Goal: Check status: Check status

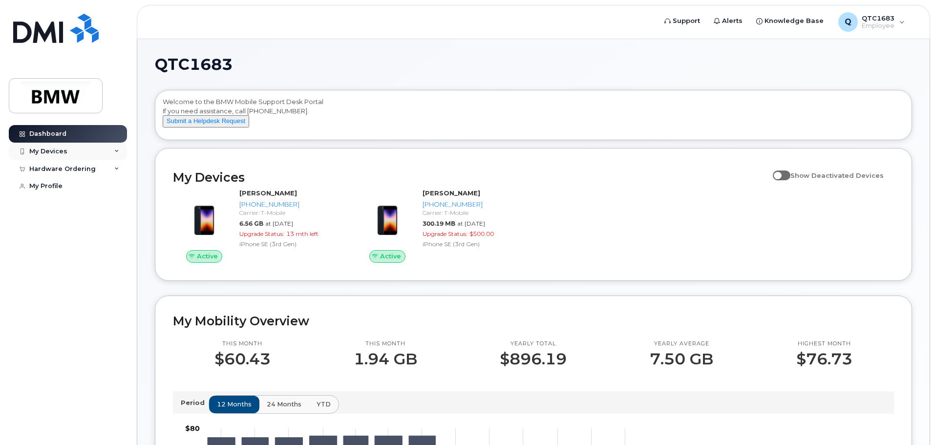
click at [116, 152] on icon at bounding box center [116, 151] width 5 height 5
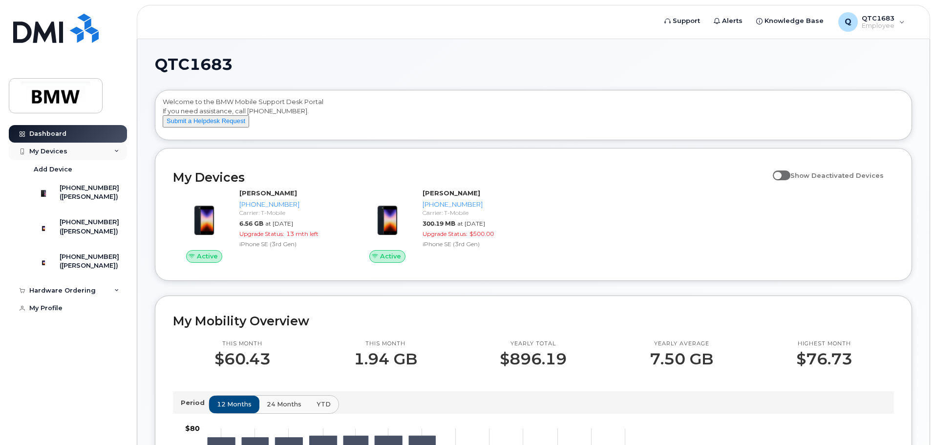
click at [116, 152] on icon at bounding box center [116, 151] width 5 height 5
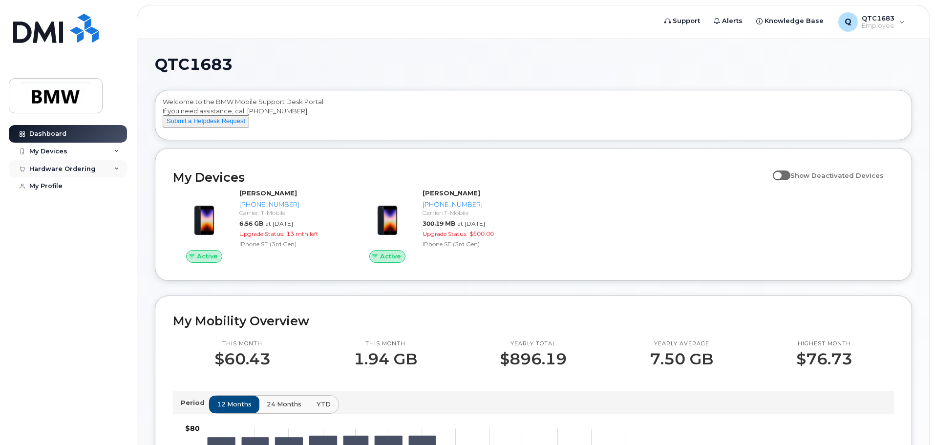
click at [113, 170] on div "Hardware Ordering" at bounding box center [68, 169] width 118 height 18
click at [84, 225] on link "My Profile" at bounding box center [68, 224] width 118 height 18
click at [804, 20] on span "Knowledge Base" at bounding box center [793, 21] width 59 height 10
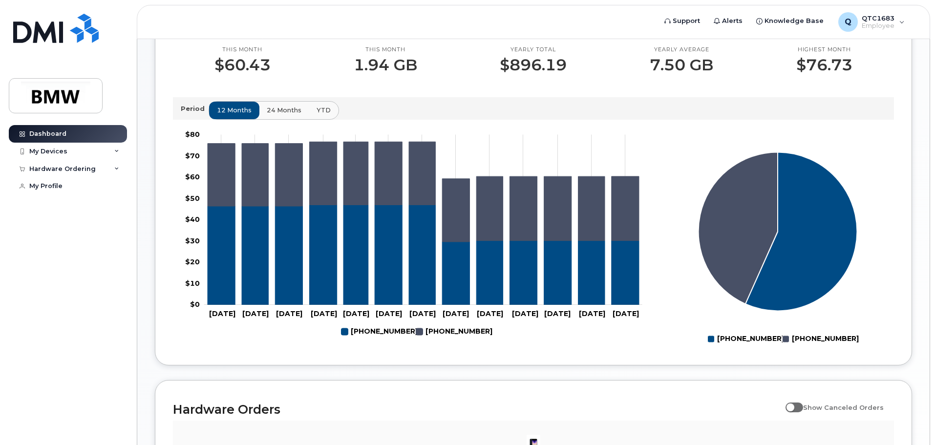
scroll to position [236, 0]
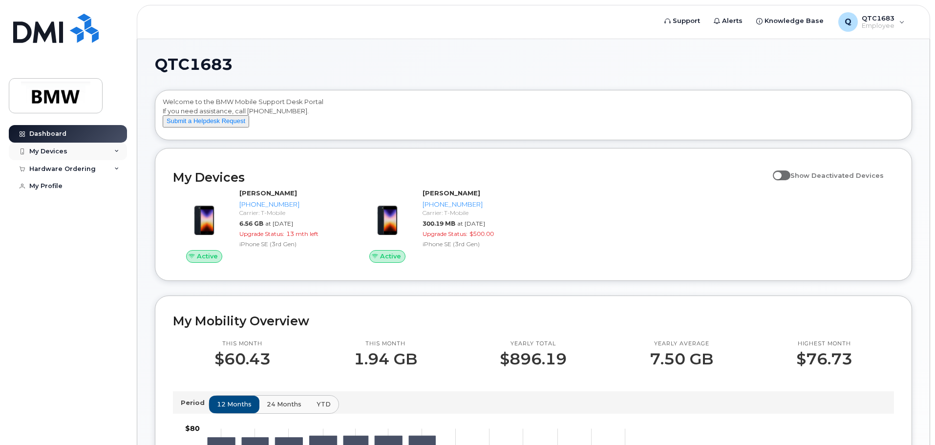
click at [101, 153] on div "My Devices" at bounding box center [68, 152] width 118 height 18
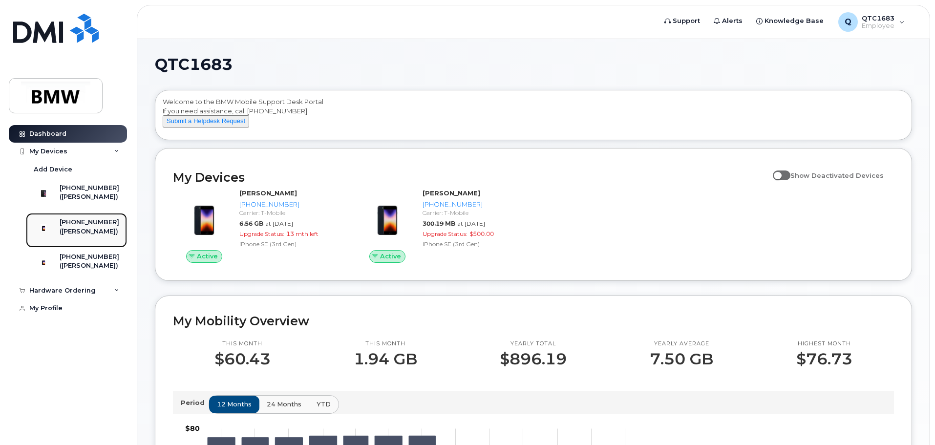
click at [90, 236] on div "([PERSON_NAME])" at bounding box center [90, 231] width 60 height 9
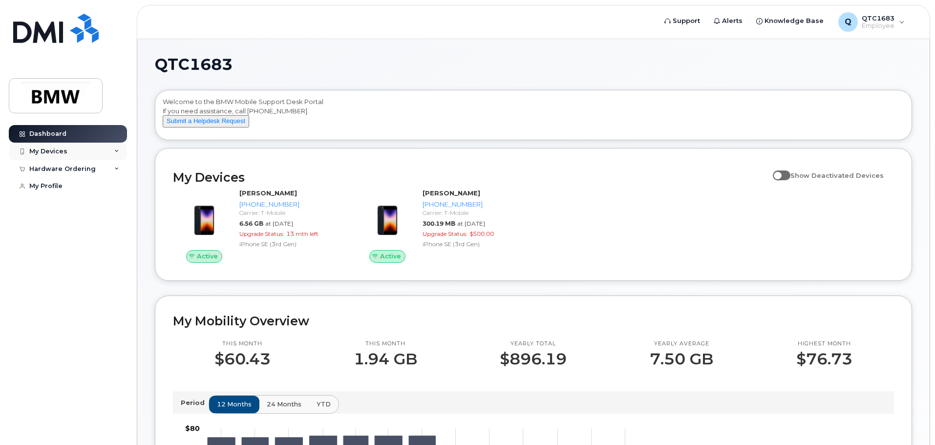
click at [104, 148] on div "My Devices" at bounding box center [68, 152] width 118 height 18
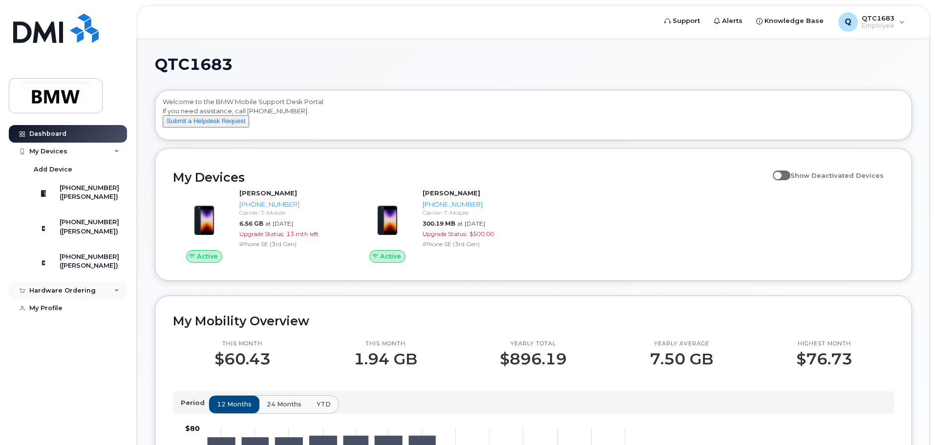
click at [78, 295] on div "Hardware Ordering" at bounding box center [62, 291] width 66 height 8
click at [74, 318] on link "My Orders" at bounding box center [76, 308] width 101 height 19
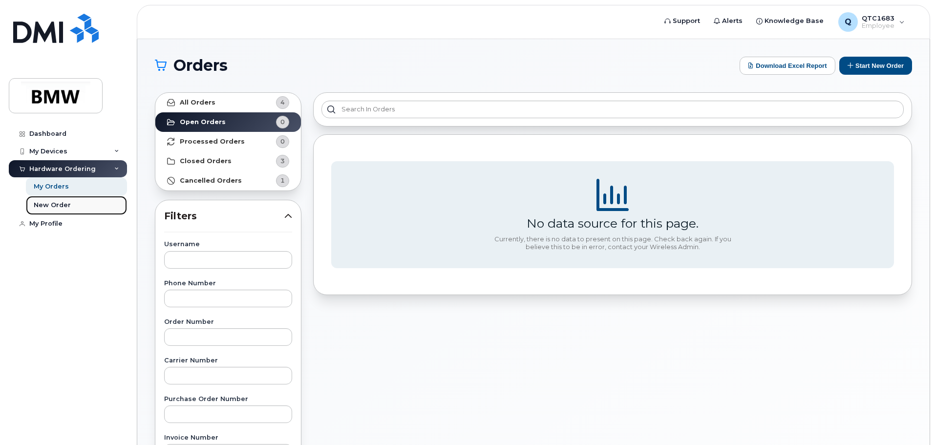
click at [72, 201] on link "New Order" at bounding box center [76, 205] width 101 height 19
click at [222, 98] on link "All Orders 4" at bounding box center [228, 103] width 146 height 20
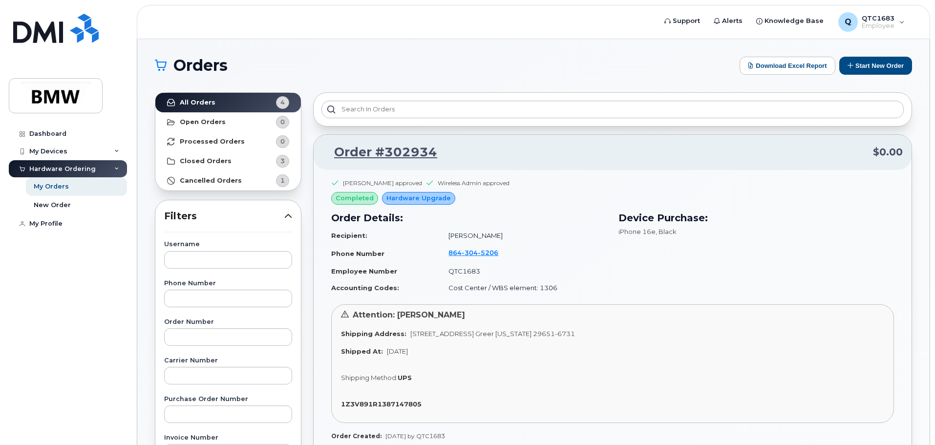
click at [436, 202] on span "Hardware Upgrade" at bounding box center [418, 197] width 64 height 9
click at [61, 130] on div "Dashboard" at bounding box center [47, 134] width 37 height 8
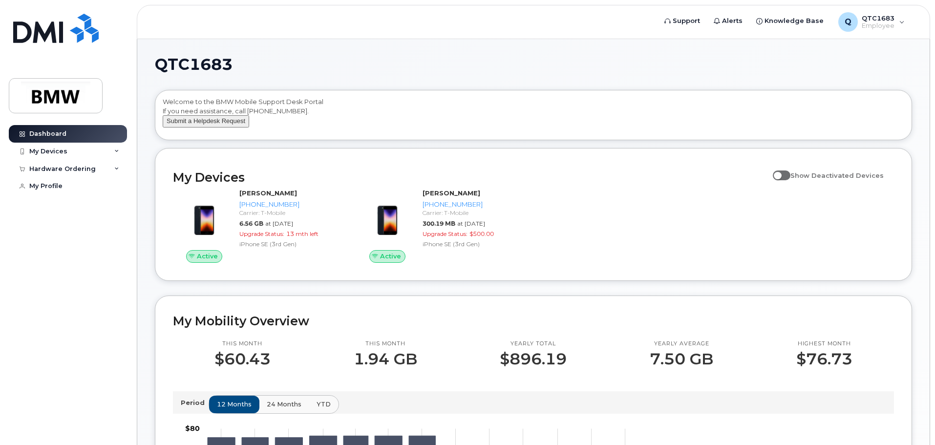
click at [212, 127] on button "Submit a Helpdesk Request" at bounding box center [206, 121] width 86 height 12
click at [216, 127] on button "Submit a Helpdesk Request" at bounding box center [206, 121] width 86 height 12
click at [58, 144] on div "My Devices" at bounding box center [68, 152] width 118 height 18
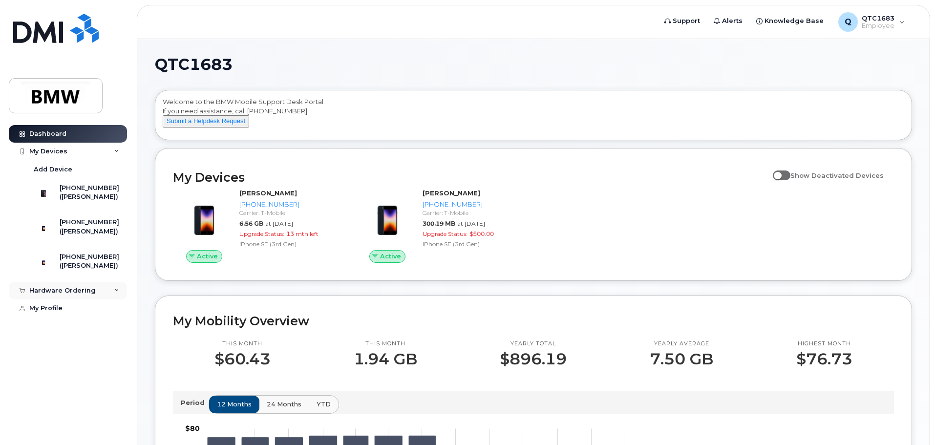
click at [66, 295] on div "Hardware Ordering" at bounding box center [62, 291] width 66 height 8
click at [63, 332] on div "New Order" at bounding box center [52, 327] width 37 height 9
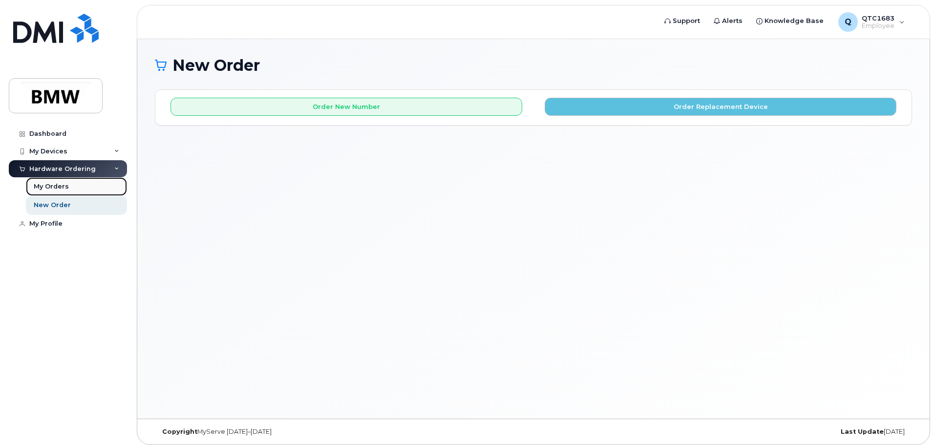
click at [35, 181] on link "My Orders" at bounding box center [76, 186] width 101 height 19
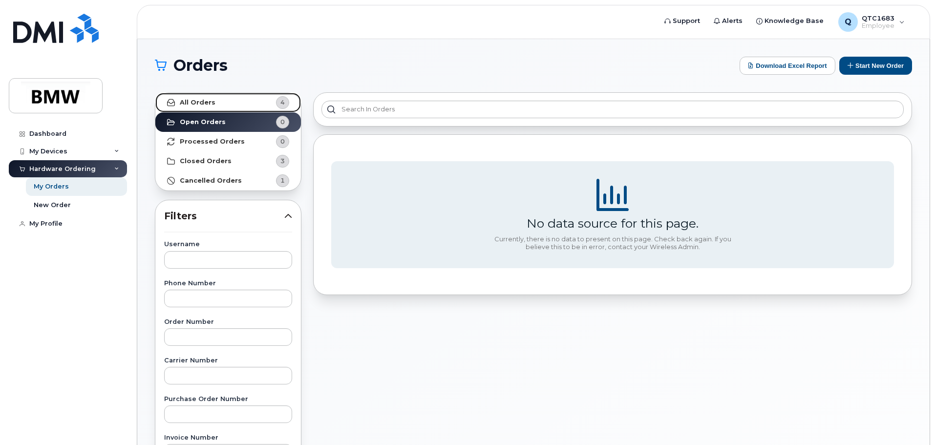
click at [204, 104] on strong "All Orders" at bounding box center [198, 103] width 36 height 8
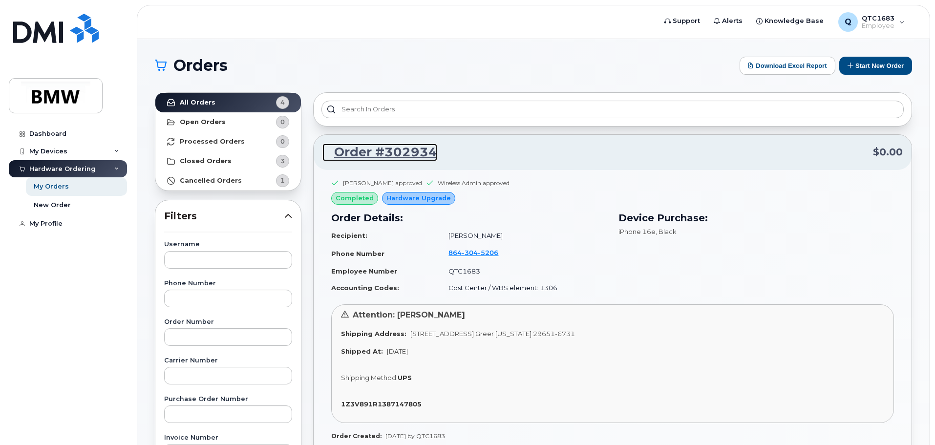
click at [394, 155] on link "Order #302934" at bounding box center [379, 153] width 115 height 18
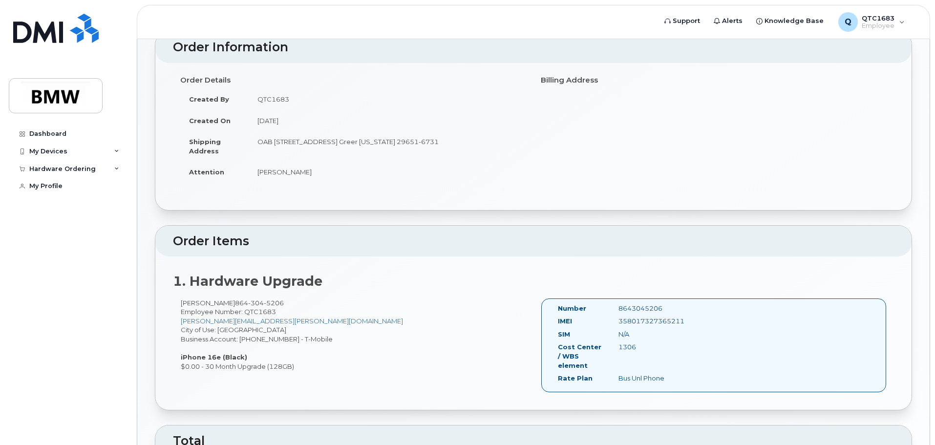
scroll to position [147, 0]
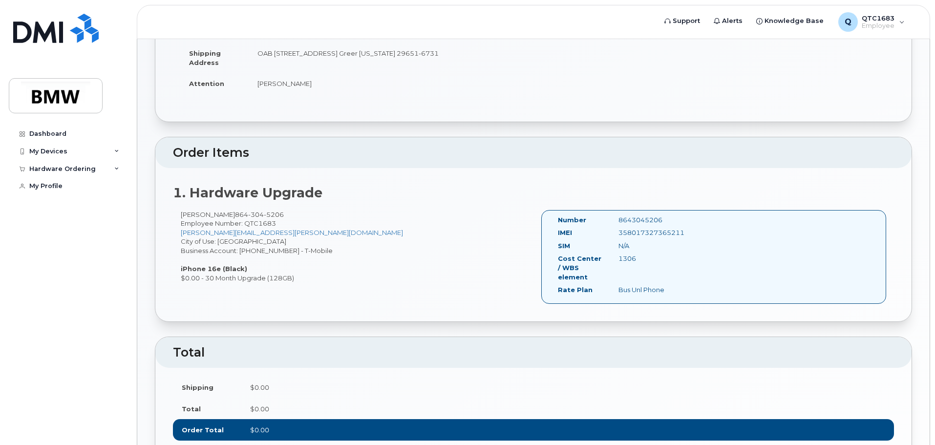
drag, startPoint x: 616, startPoint y: 232, endPoint x: 733, endPoint y: 228, distance: 117.3
click at [729, 229] on div "Number 8643045206 IMEI [TECHNICAL_ID] SIM N/A Cost Center / WBS element 1306 Ra…" at bounding box center [713, 257] width 345 height 94
copy div "358017327365211"
click at [55, 128] on link "Dashboard" at bounding box center [68, 134] width 118 height 18
